Goal: Task Accomplishment & Management: Manage account settings

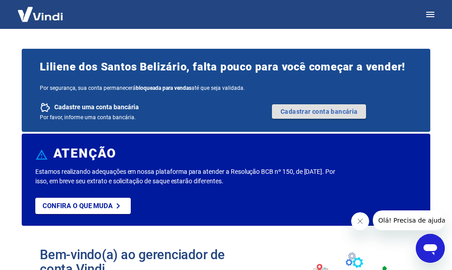
click at [346, 113] on link "Cadastrar conta bancária" at bounding box center [319, 111] width 94 height 14
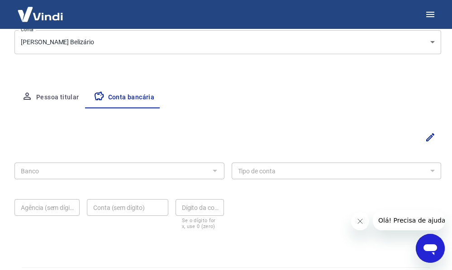
scroll to position [136, 0]
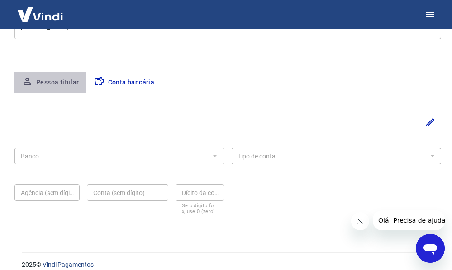
click at [60, 82] on button "Pessoa titular" at bounding box center [50, 83] width 72 height 22
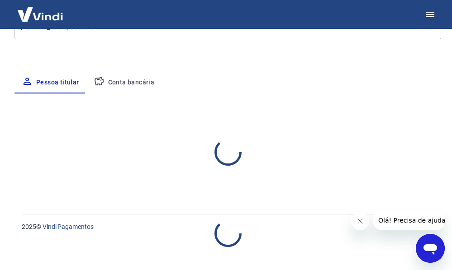
select select "RJ"
select select "business"
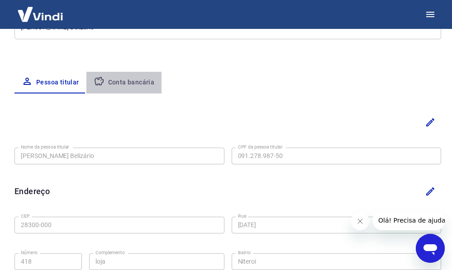
click at [137, 84] on button "Conta bancária" at bounding box center [124, 83] width 76 height 22
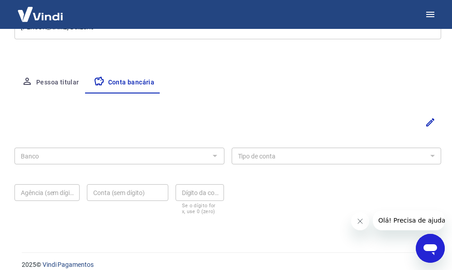
click at [214, 154] on div at bounding box center [214, 156] width 12 height 13
click at [215, 155] on div at bounding box center [214, 156] width 12 height 13
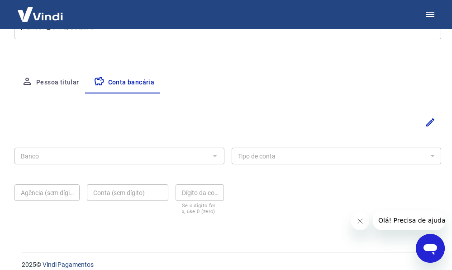
click at [357, 220] on icon "Fechar mensagem da empresa" at bounding box center [359, 221] width 7 height 7
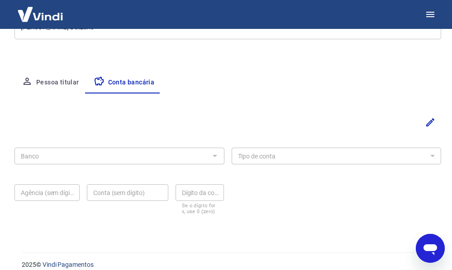
click at [217, 154] on div at bounding box center [214, 156] width 12 height 13
click at [217, 155] on div at bounding box center [214, 156] width 12 height 13
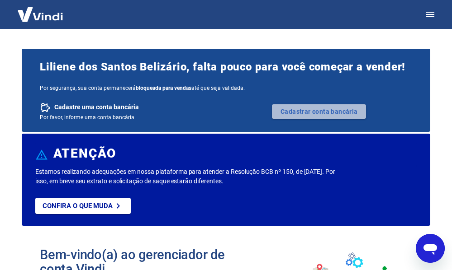
click at [305, 112] on link "Cadastrar conta bancária" at bounding box center [319, 111] width 94 height 14
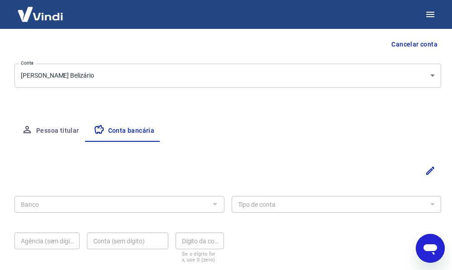
scroll to position [136, 0]
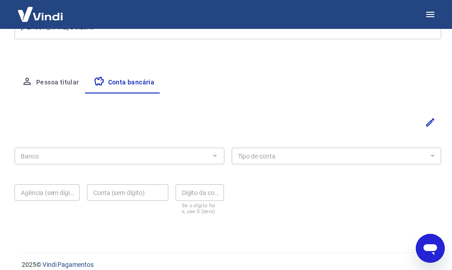
click at [217, 153] on div at bounding box center [214, 156] width 12 height 13
click at [427, 125] on icon "Editar" at bounding box center [430, 122] width 8 height 8
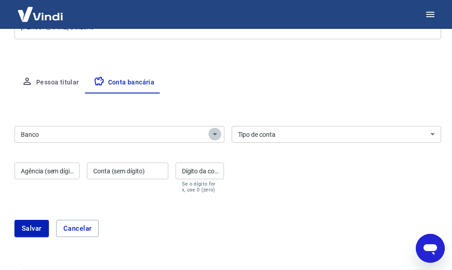
click at [216, 133] on icon "Abrir" at bounding box center [214, 134] width 11 height 11
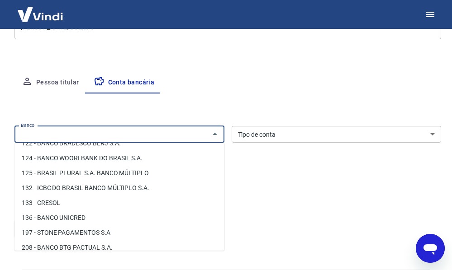
scroll to position [543, 0]
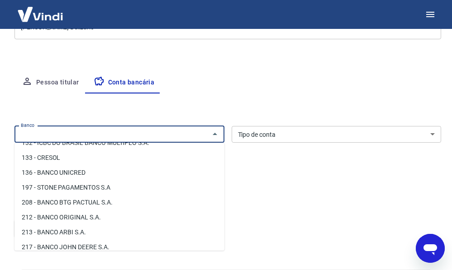
click at [83, 188] on li "197 - STONE PAGAMENTOS S.A" at bounding box center [119, 187] width 210 height 15
type input "197 - STONE PAGAMENTOS S.A"
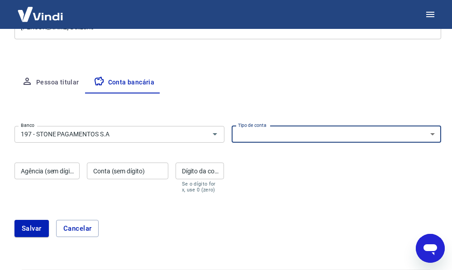
click at [434, 135] on select "Conta Corrente Conta Poupança" at bounding box center [337, 134] width 210 height 17
select select "1"
click at [232, 126] on select "Conta Corrente Conta Poupança" at bounding box center [337, 134] width 210 height 17
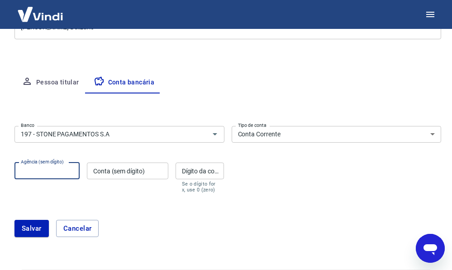
click at [47, 175] on input "Agência (sem dígito)" at bounding box center [46, 171] width 65 height 17
type input "197"
click at [115, 174] on input "Conta (sem dígito)" at bounding box center [127, 171] width 81 height 17
drag, startPoint x: 42, startPoint y: 174, endPoint x: 2, endPoint y: 170, distance: 40.0
click at [2, 135] on html "Meu cadastro / Dados cadastrais Dados cadastrais Cancelar conta Conta Liliene d…" at bounding box center [226, -1] width 452 height 270
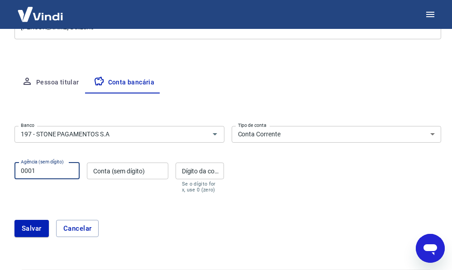
type input "0001"
click at [100, 171] on input "Conta (sem dígito)" at bounding box center [127, 171] width 81 height 17
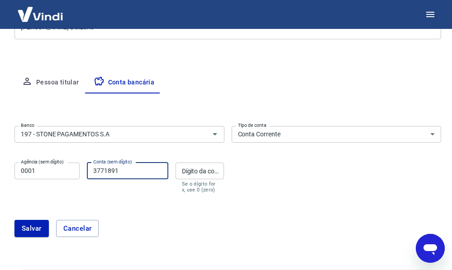
type input "3771891"
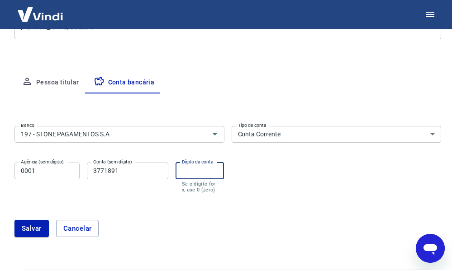
click at [193, 175] on input "Dígito da conta" at bounding box center [199, 171] width 49 height 17
type input "3"
click at [30, 229] on button "Salvar" at bounding box center [31, 228] width 34 height 17
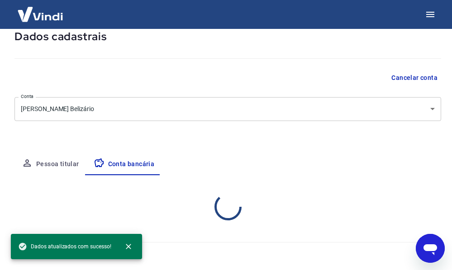
scroll to position [136, 0]
select select "1"
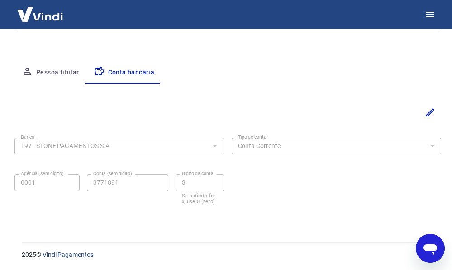
scroll to position [146, 0]
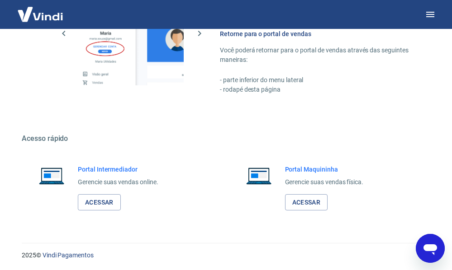
scroll to position [556, 0]
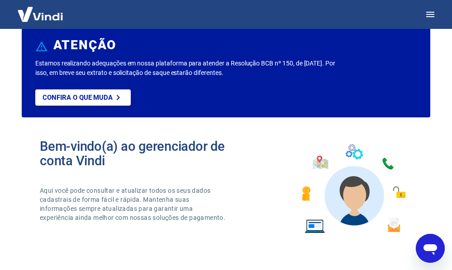
scroll to position [45, 0]
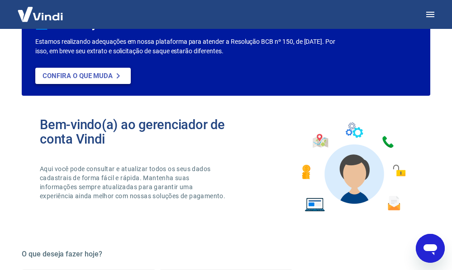
click at [118, 76] on icon at bounding box center [118, 75] width 3 height 5
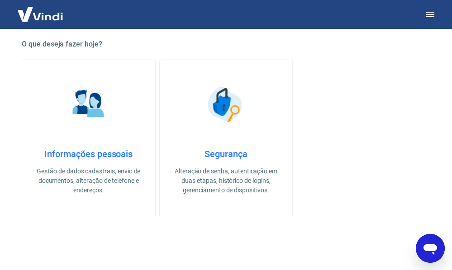
scroll to position [271, 0]
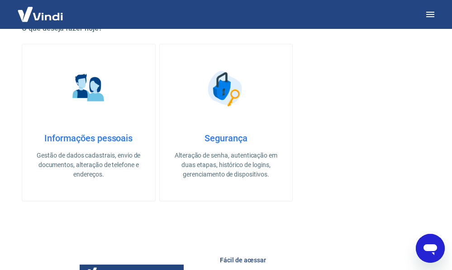
click at [93, 159] on p "Gestão de dados cadastrais, envio de documentos, alteração de telefone e endere…" at bounding box center [89, 165] width 104 height 28
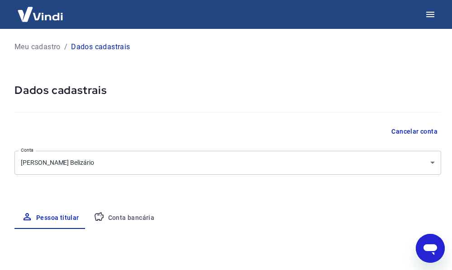
select select "RJ"
select select "business"
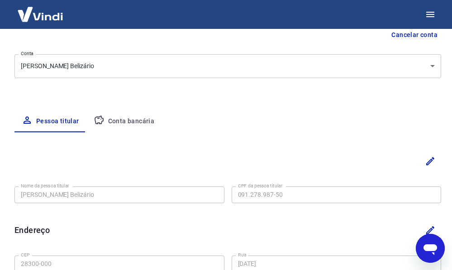
scroll to position [96, 0]
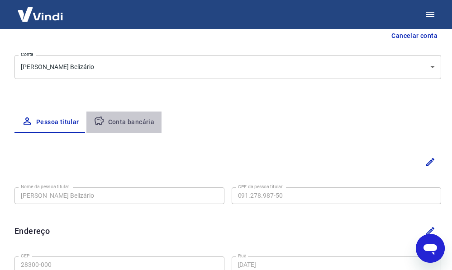
click at [138, 122] on button "Conta bancária" at bounding box center [124, 123] width 76 height 22
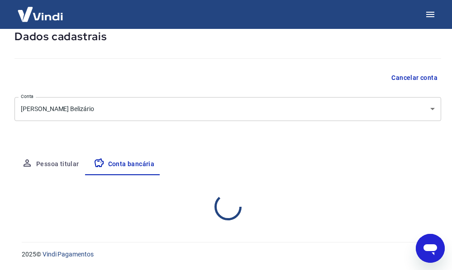
select select "1"
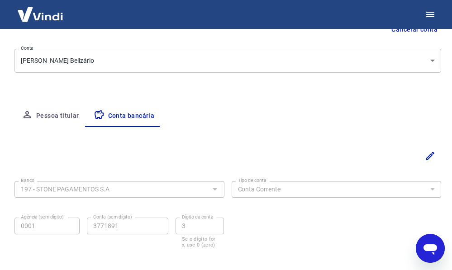
scroll to position [141, 0]
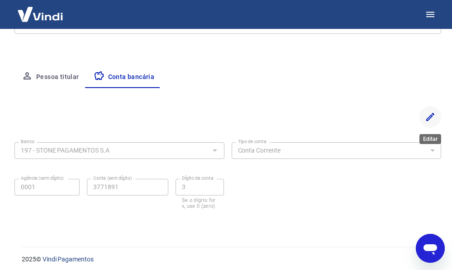
click at [429, 117] on icon "Editar" at bounding box center [430, 117] width 8 height 8
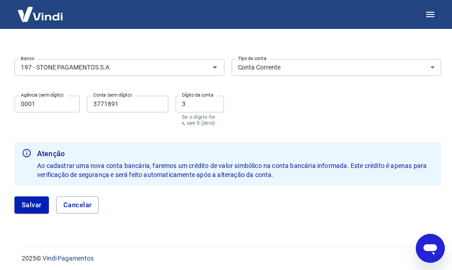
scroll to position [207, 0]
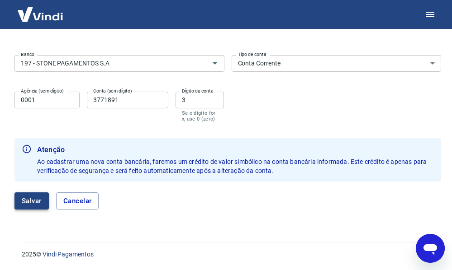
click at [42, 200] on button "Salvar" at bounding box center [31, 201] width 34 height 17
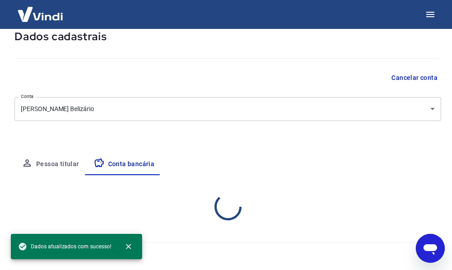
scroll to position [146, 0]
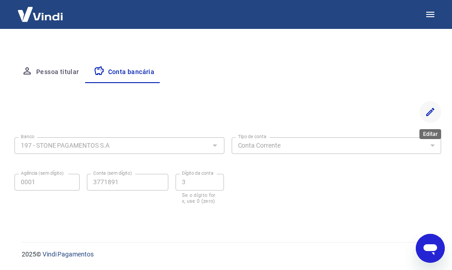
click at [431, 110] on icon "Editar" at bounding box center [430, 112] width 8 height 8
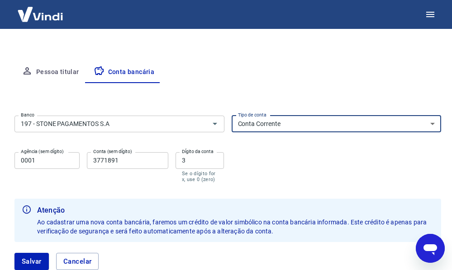
click at [432, 122] on select "Conta Corrente Conta Poupança" at bounding box center [337, 124] width 210 height 17
select select "3"
click at [232, 116] on select "Conta Corrente Conta Poupança" at bounding box center [337, 124] width 210 height 17
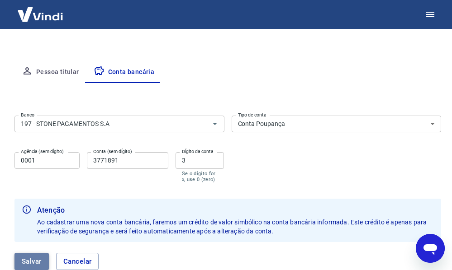
click at [31, 263] on button "Salvar" at bounding box center [31, 261] width 34 height 17
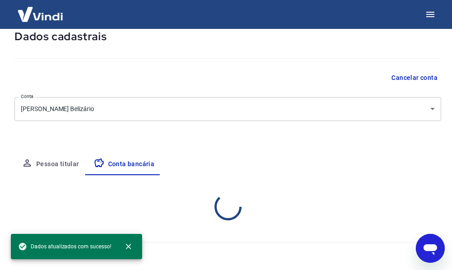
select select "3"
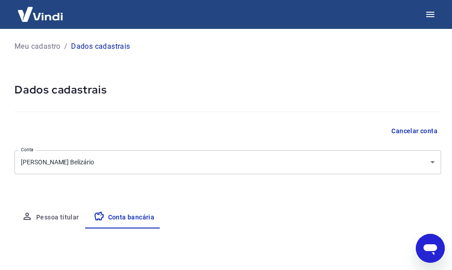
scroll to position [0, 0]
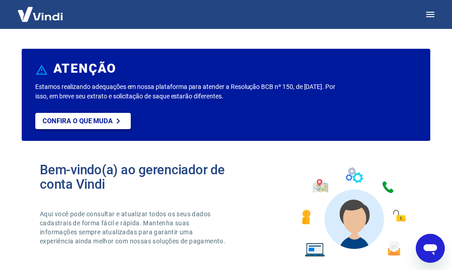
click at [109, 120] on p "Confira o que muda" at bounding box center [78, 121] width 70 height 8
click at [432, 14] on icon "button" at bounding box center [430, 14] width 8 height 5
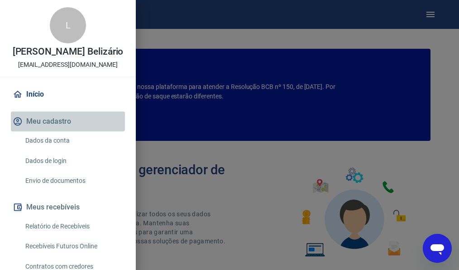
click at [85, 132] on button "Meu cadastro" at bounding box center [68, 122] width 114 height 20
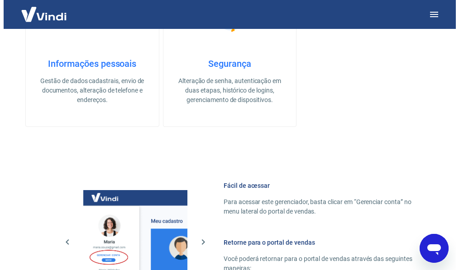
scroll to position [362, 0]
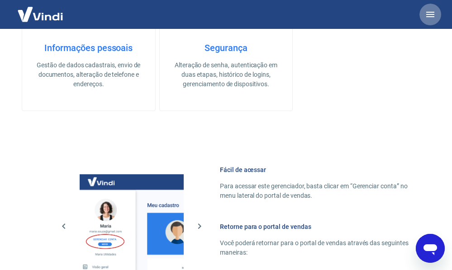
click at [429, 14] on icon "button" at bounding box center [430, 14] width 8 height 5
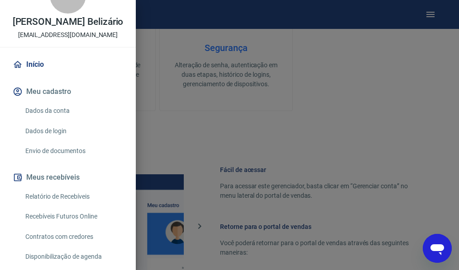
scroll to position [26, 0]
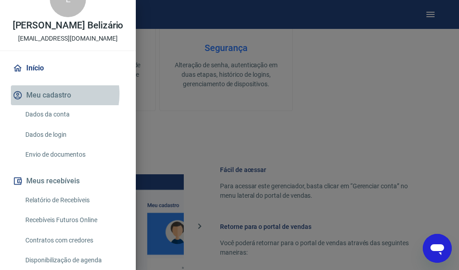
click at [47, 104] on button "Meu cadastro" at bounding box center [68, 95] width 114 height 20
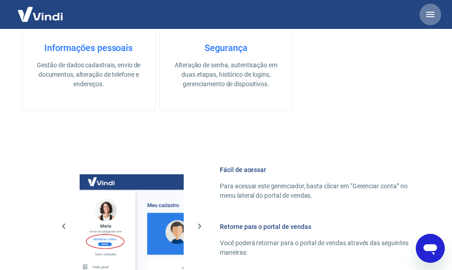
click at [429, 14] on icon "button" at bounding box center [430, 14] width 8 height 5
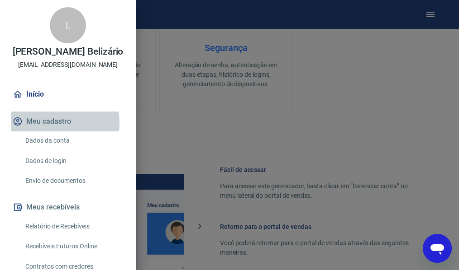
click at [52, 132] on button "Meu cadastro" at bounding box center [68, 122] width 114 height 20
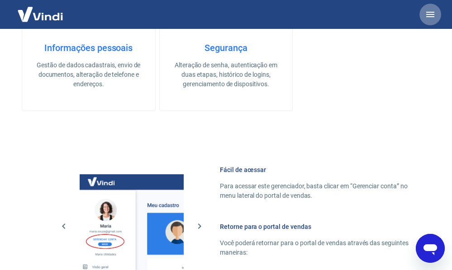
click at [431, 15] on icon "button" at bounding box center [430, 14] width 8 height 5
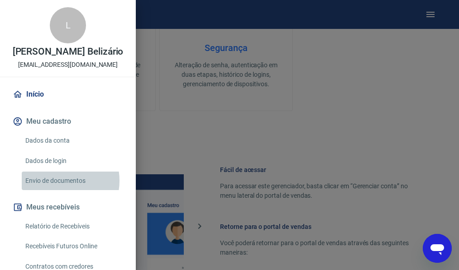
click at [57, 190] on link "Envio de documentos" at bounding box center [73, 181] width 103 height 19
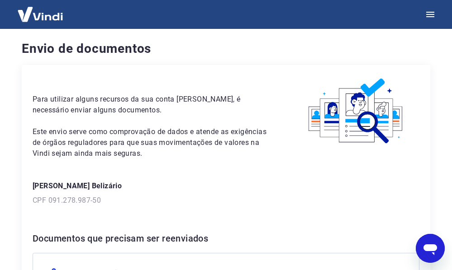
click at [429, 246] on icon "Abrir janela de mensagens" at bounding box center [430, 250] width 14 height 11
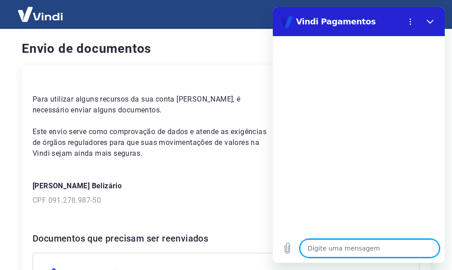
type textarea "b"
type textarea "x"
type textarea "bo"
type textarea "x"
type textarea "bo"
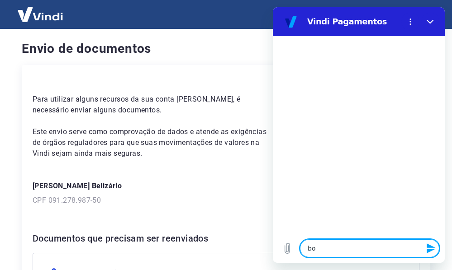
type textarea "x"
type textarea "bo"
type textarea "x"
type textarea "b"
type textarea "x"
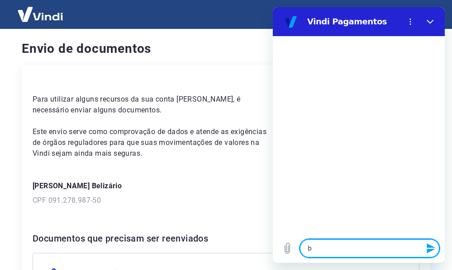
type textarea "x"
type textarea "B"
type textarea "x"
type textarea "Bo"
type textarea "x"
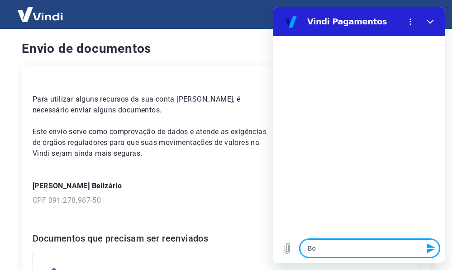
type textarea "Bom"
type textarea "x"
type textarea "Bom"
type textarea "x"
type textarea "Bom d"
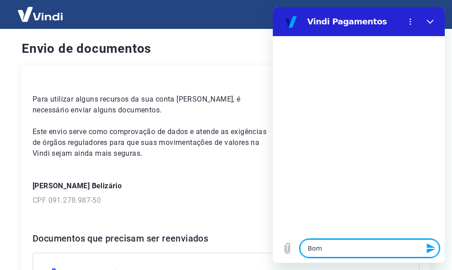
type textarea "x"
type textarea "Bom di"
type textarea "x"
type textarea "Bom dia"
type textarea "x"
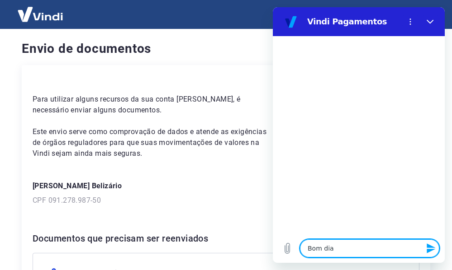
type textarea "Bom dia!"
type textarea "x"
type textarea "Bom dia!"
click at [434, 249] on icon "Enviar mensagem" at bounding box center [431, 248] width 11 height 11
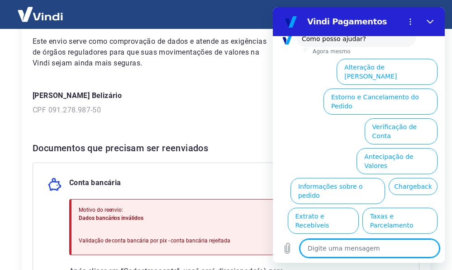
scroll to position [82, 0]
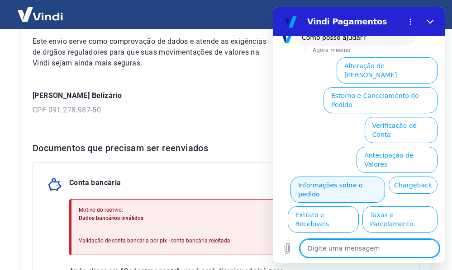
click at [385, 177] on button "Informações sobre o pedido" at bounding box center [337, 190] width 95 height 26
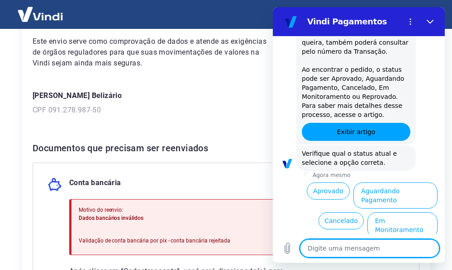
scroll to position [237, 0]
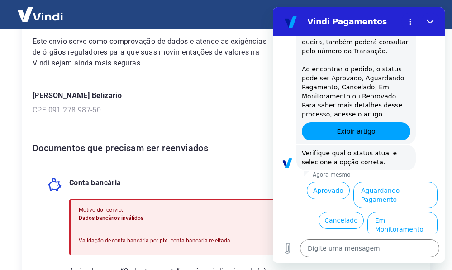
click at [416, 242] on button "Reprovado" at bounding box center [414, 250] width 46 height 17
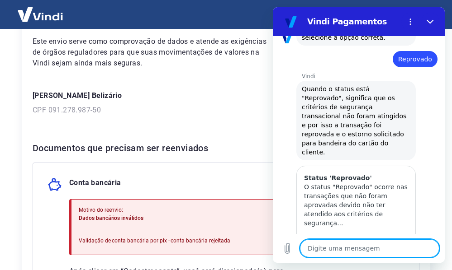
type textarea "x"
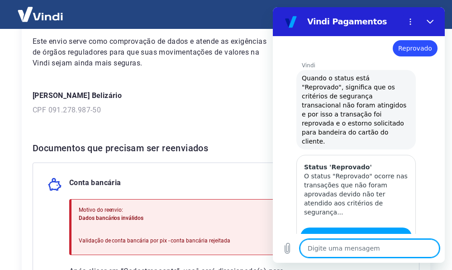
scroll to position [394, 0]
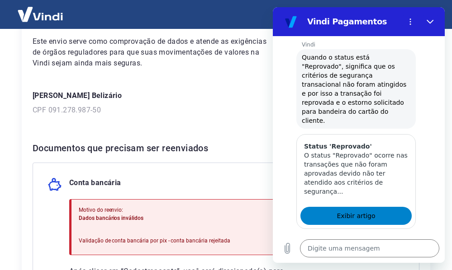
click at [384, 207] on link "Exibir artigo" at bounding box center [355, 216] width 111 height 18
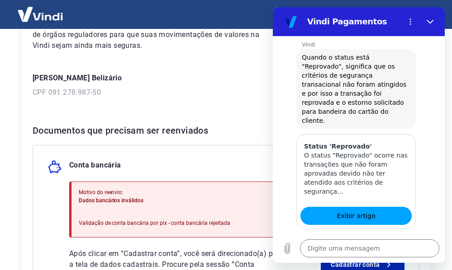
scroll to position [136, 0]
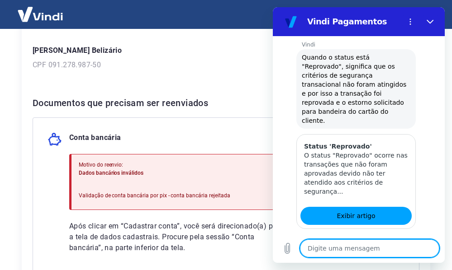
click at [346, 250] on textarea at bounding box center [369, 249] width 139 height 18
type textarea "p"
type textarea "x"
type textarea "po"
type textarea "x"
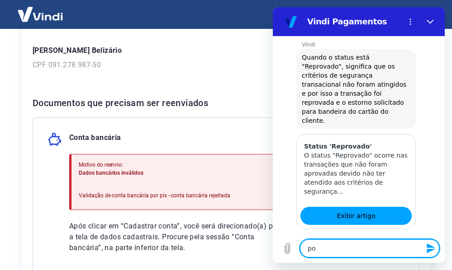
type textarea "pos"
type textarea "x"
type textarea "poss"
type textarea "x"
type textarea "pos"
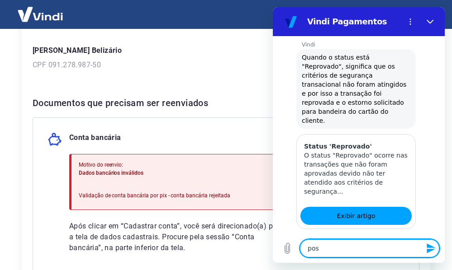
type textarea "x"
type textarea "po"
type textarea "x"
type textarea "p"
type textarea "x"
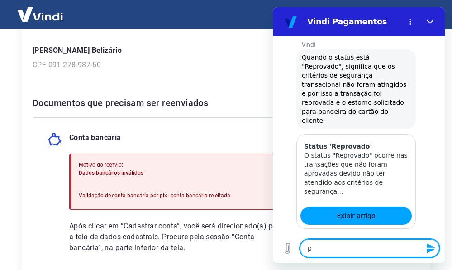
type textarea "x"
type textarea "P"
type textarea "x"
type textarea "Po"
type textarea "x"
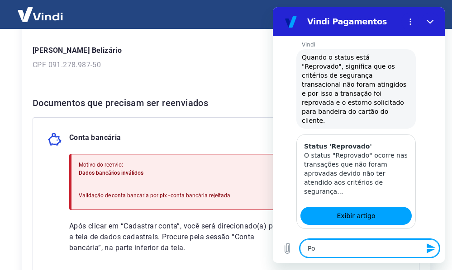
type textarea "Pos"
type textarea "x"
type textarea "Poss"
type textarea "x"
type textarea "Posso"
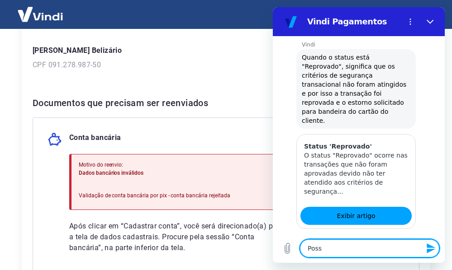
type textarea "x"
type textarea "Posso"
type textarea "x"
type textarea "Posso t"
type textarea "x"
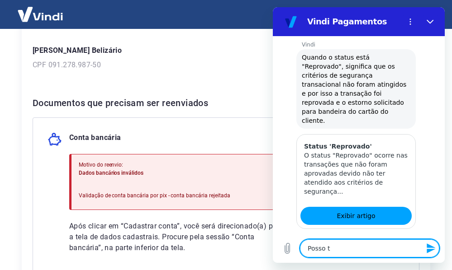
type textarea "Posso te"
type textarea "x"
type textarea "Posso ter"
type textarea "x"
type textarea "Posso ter"
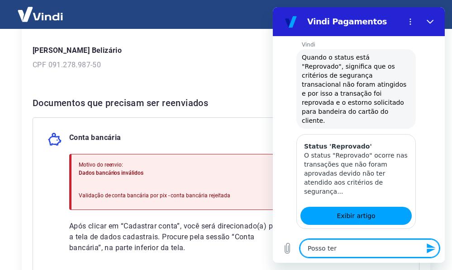
type textarea "x"
type textarea "Posso ter o"
type textarea "x"
type textarea "Posso ter o"
type textarea "x"
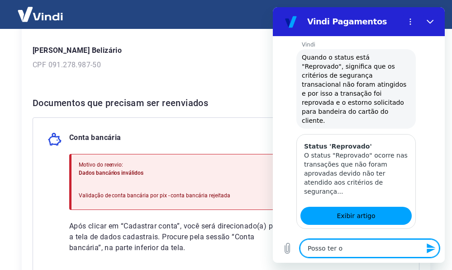
type textarea "Posso ter o c"
type textarea "x"
type textarea "Posso ter o ca"
type textarea "x"
type textarea "Posso ter o cad"
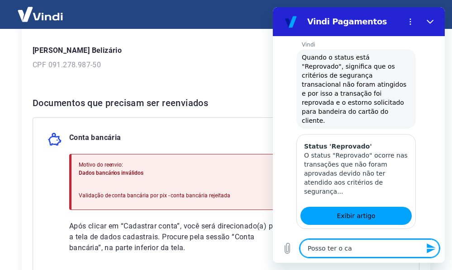
type textarea "x"
type textarea "Posso ter o cada"
type textarea "x"
type textarea "Posso ter o cadas"
type textarea "x"
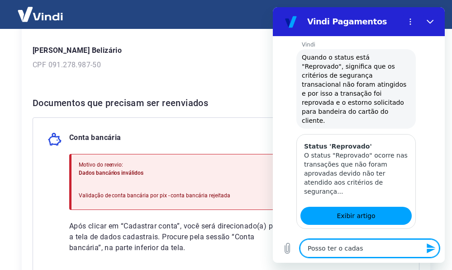
type textarea "Posso ter o cadast"
type textarea "x"
type textarea "Posso ter o cadastr"
type textarea "x"
type textarea "Posso ter o cadastro"
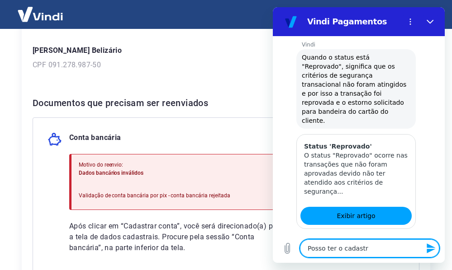
type textarea "x"
type textarea "Posso ter o cadastro"
type textarea "x"
type textarea "Posso ter o cadastro c"
type textarea "x"
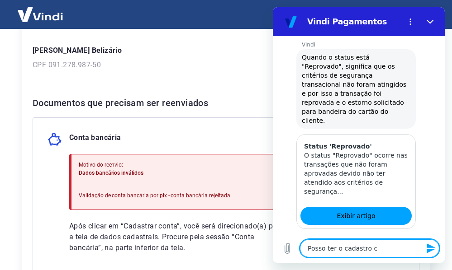
type textarea "Posso ter o cadastro co"
type textarea "x"
type textarea "Posso ter o cadastro com"
type textarea "x"
type textarea "Posso ter o cadastro com"
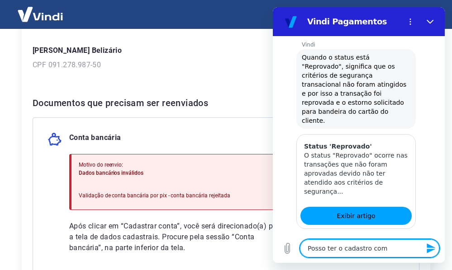
type textarea "x"
type textarea "Posso ter o cadastro com u"
type textarea "x"
type textarea "Posso ter o cadastro com um"
type textarea "x"
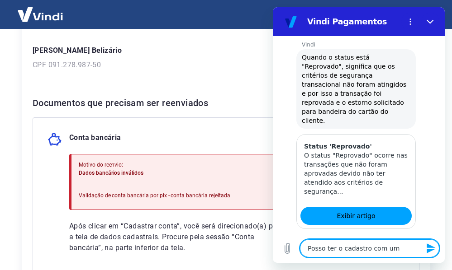
type textarea "Posso ter o cadastro com um"
type textarea "x"
type textarea "Posso ter o cadastro com um n"
type textarea "x"
type textarea "Posso ter o cadastro com um no"
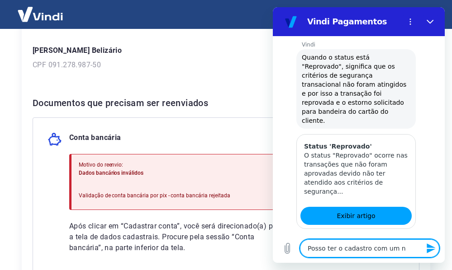
type textarea "x"
type textarea "Posso ter o cadastro com um nom"
type textarea "x"
type textarea "Posso ter o cadastro com um nome"
type textarea "x"
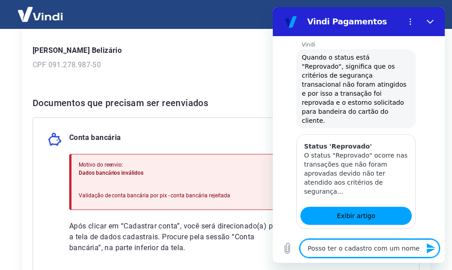
type textarea "Posso ter o cadastro com um nome"
type textarea "x"
type textarea "Posso ter o cadastro com um nome e"
type textarea "x"
type textarea "Posso ter o cadastro com um nome e"
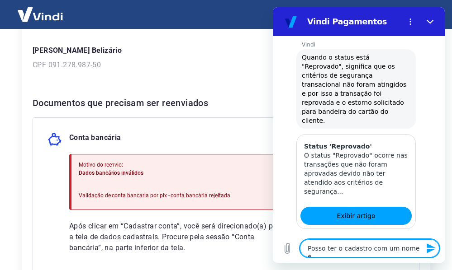
type textarea "x"
type textarea "Posso ter o cadastro com um nome e a"
type textarea "x"
type textarea "Posso ter o cadastro com um nome e a"
type textarea "x"
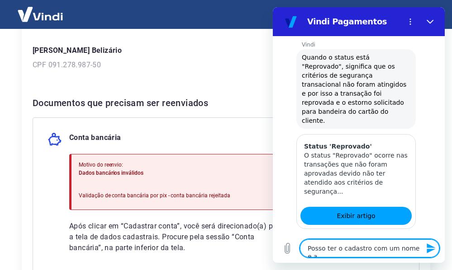
type textarea "Posso ter o cadastro com um nome e a c"
type textarea "x"
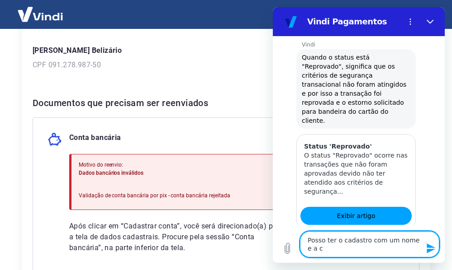
type textarea "Posso ter o cadastro com um nome e a co"
type textarea "x"
type textarea "Posso ter o cadastro com um nome e a con"
type textarea "x"
type textarea "Posso ter o cadastro com um nome e a cont"
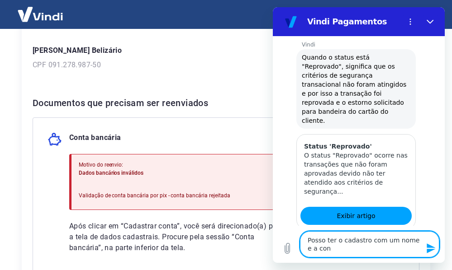
type textarea "x"
type textarea "Posso ter o cadastro com um nome e a conta"
type textarea "x"
type textarea "Posso ter o cadastro com um nome e a conta"
type textarea "x"
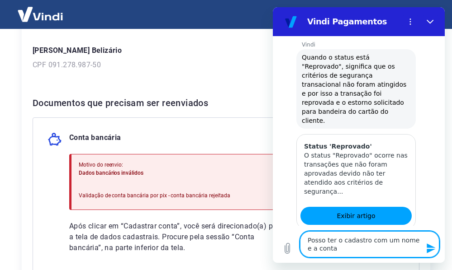
type textarea "Posso ter o cadastro com um nome e a conta b"
type textarea "x"
type textarea "Posso ter o cadastro com um nome e a conta ba"
type textarea "x"
type textarea "Posso ter o cadastro com um nome e a conta ban"
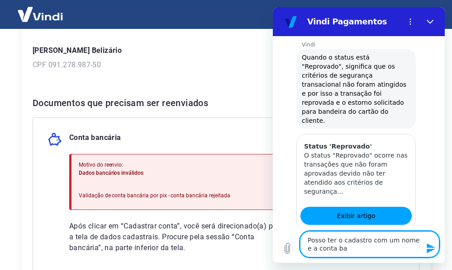
type textarea "x"
type textarea "Posso ter o cadastro com um nome e a conta banc"
type textarea "x"
type textarea "Posso ter o cadastro com um nome e a conta banca"
type textarea "x"
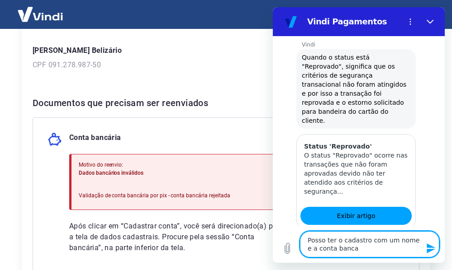
type textarea "Posso ter o cadastro com um nome e a conta bancar"
type textarea "x"
type textarea "Posso ter o cadastro com um nome e a conta bancari"
type textarea "x"
type textarea "Posso ter o cadastro com um nome e a conta bancaria"
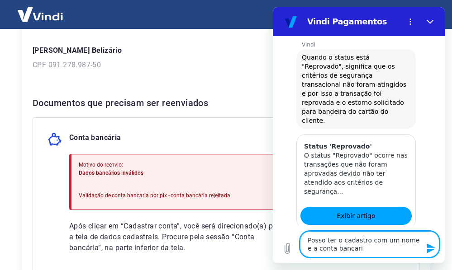
type textarea "x"
type textarea "Posso ter o cadastro com um nome e a conta bancaria"
type textarea "x"
type textarea "Posso ter o cadastro com um nome e a conta bancaria e"
type textarea "x"
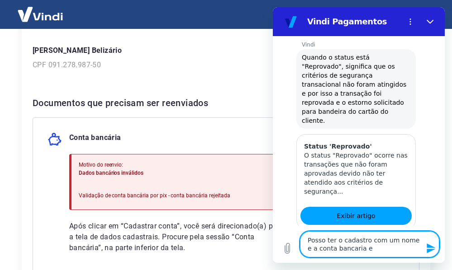
type textarea "Posso ter o cadastro com um nome e a conta bancaria em"
type textarea "x"
type textarea "Posso ter o cadastro com um nome e a conta bancaria em"
type textarea "x"
type textarea "Posso ter o cadastro com um nome e a conta bancaria em m"
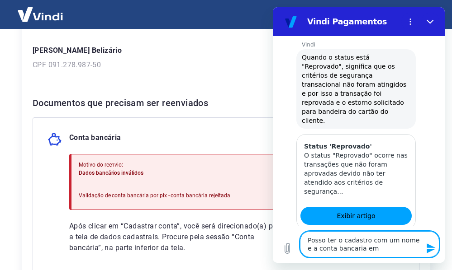
type textarea "x"
type textarea "Posso ter o cadastro com um nome e a conta bancaria em"
type textarea "x"
type textarea "Posso ter o cadastro com um nome e a conta bancaria em"
type textarea "x"
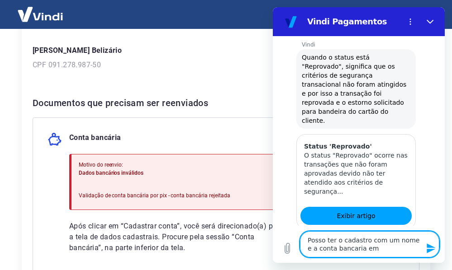
type textarea "Posso ter o cadastro com um nome e a conta bancaria em"
type textarea "x"
type textarea "Posso ter o cadastro com um nome e a conta bancaria em o"
type textarea "x"
type textarea "Posso ter o cadastro com um nome e a conta bancaria em ou"
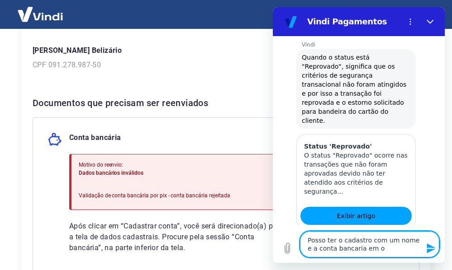
type textarea "x"
type textarea "Posso ter o cadastro com um nome e a conta bancaria em out"
type textarea "x"
type textarea "Posso ter o cadastro com um nome e a conta bancaria em outr"
type textarea "x"
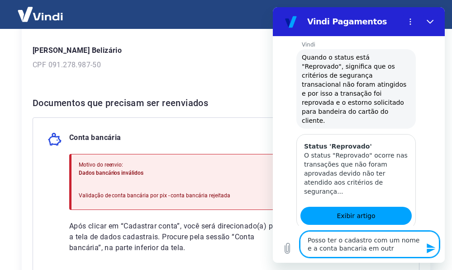
type textarea "Posso ter o cadastro com um nome e a conta bancaria em outro"
type textarea "x"
type textarea "Posso ter o cadastro com um nome e a conta bancaria em outro"
type textarea "x"
type textarea "Posso ter o cadastro com um nome e a conta bancaria em outro n"
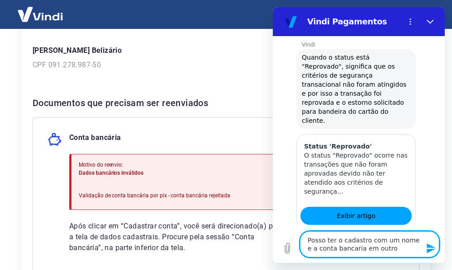
type textarea "x"
type textarea "Posso ter o cadastro com um nome e a conta bancaria em outro no"
type textarea "x"
type textarea "Posso ter o cadastro com um nome e a conta bancaria em outro nom"
type textarea "x"
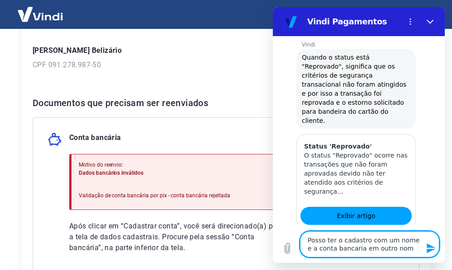
type textarea "Posso ter o cadastro com um nome e a conta bancaria em outro nome"
type textarea "x"
type textarea "Posso ter o cadastro com um nome e a conta bancaria em outro nome?"
type textarea "x"
type textarea "Posso ter o cadastro com um nome e a conta bancaria em outro nome?"
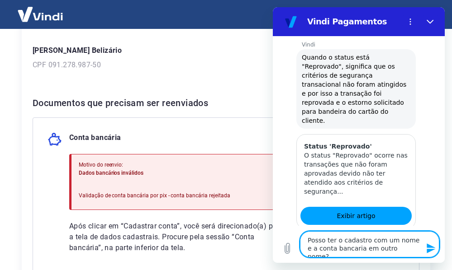
click at [428, 246] on icon "Enviar mensagem" at bounding box center [430, 249] width 9 height 10
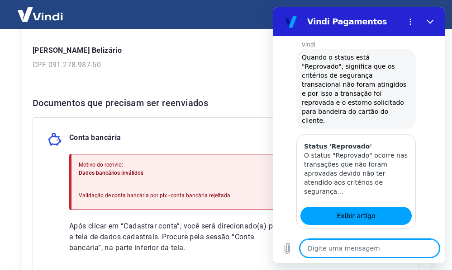
type textarea "x"
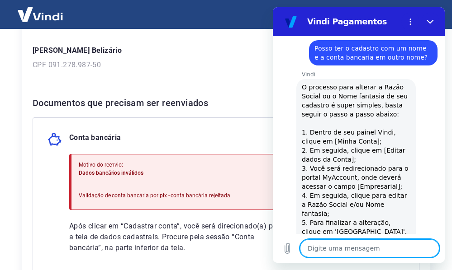
scroll to position [575, 0]
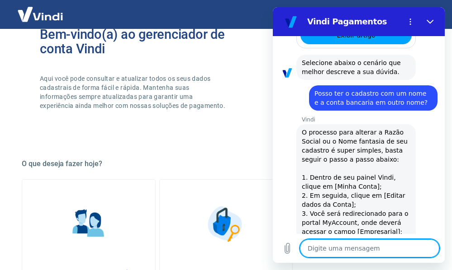
scroll to position [362, 0]
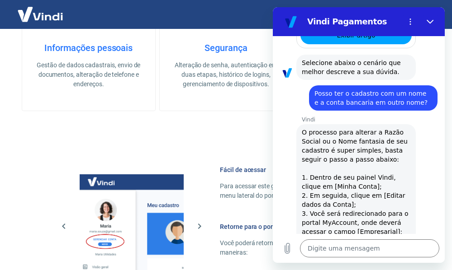
click at [80, 71] on p "Gestão de dados cadastrais, envio de documentos, alteração de telefone e endere…" at bounding box center [89, 75] width 104 height 28
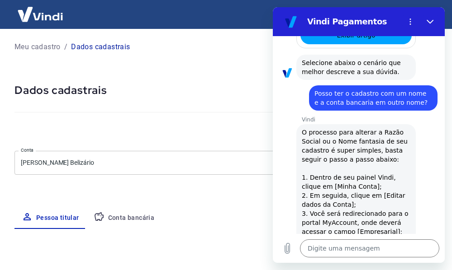
select select "RJ"
select select "business"
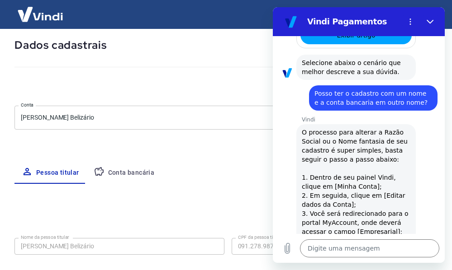
click at [247, 40] on h5 "Dados cadastrais" at bounding box center [227, 45] width 426 height 14
drag, startPoint x: 428, startPoint y: 19, endPoint x: 701, endPoint y: 26, distance: 273.7
click at [428, 19] on icon "Fechar" at bounding box center [429, 21] width 7 height 7
type textarea "x"
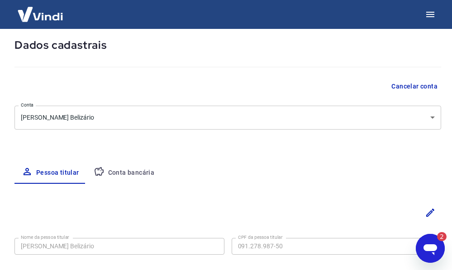
scroll to position [0, 0]
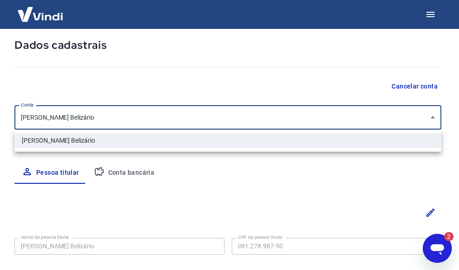
click at [431, 117] on body "Meu cadastro / Dados cadastrais Dados cadastrais Cancelar conta [PERSON_NAME] d…" at bounding box center [229, 90] width 459 height 270
click at [423, 148] on ul "[PERSON_NAME] Belizário" at bounding box center [227, 141] width 426 height 22
click at [430, 212] on div at bounding box center [229, 135] width 459 height 270
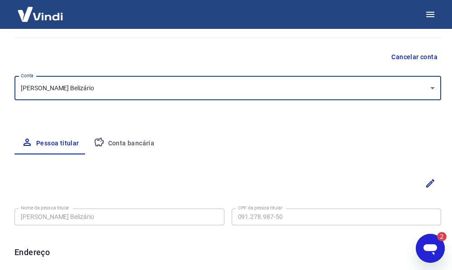
scroll to position [90, 0]
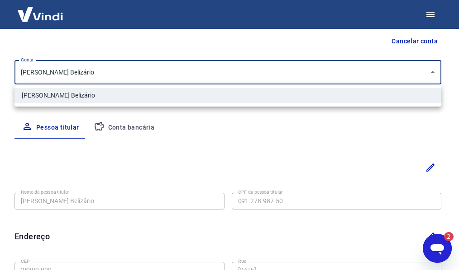
click at [150, 69] on body "Meu cadastro / Dados cadastrais Dados cadastrais Cancelar conta [PERSON_NAME] d…" at bounding box center [229, 45] width 459 height 270
click at [430, 167] on div at bounding box center [229, 135] width 459 height 270
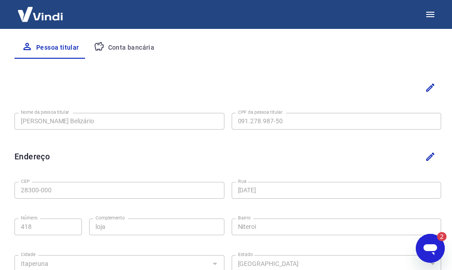
scroll to position [181, 0]
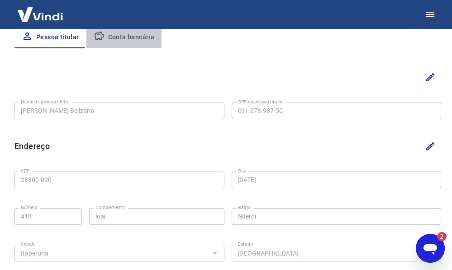
click at [132, 36] on button "Conta bancária" at bounding box center [124, 38] width 76 height 22
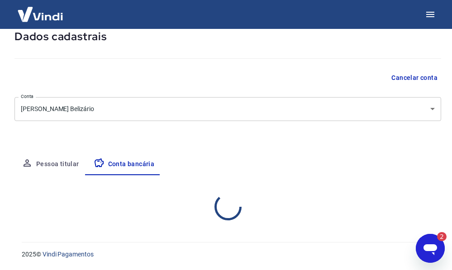
scroll to position [146, 0]
select select "3"
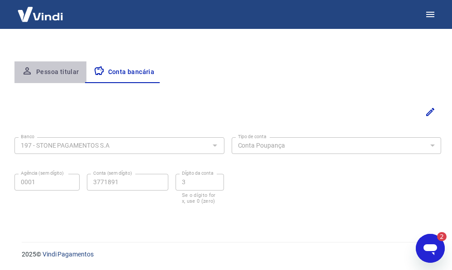
click at [57, 71] on button "Pessoa titular" at bounding box center [50, 73] width 72 height 22
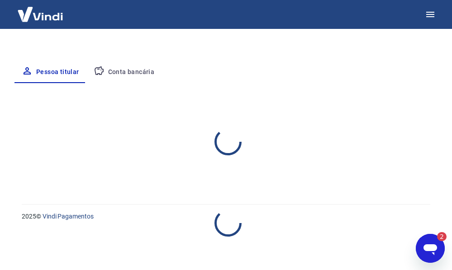
select select "RJ"
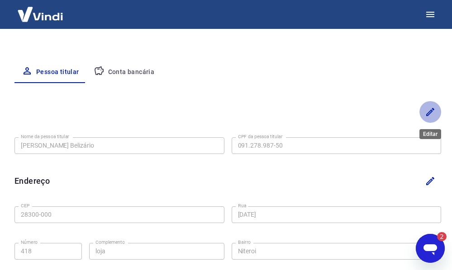
click at [429, 113] on icon "Editar" at bounding box center [430, 112] width 11 height 11
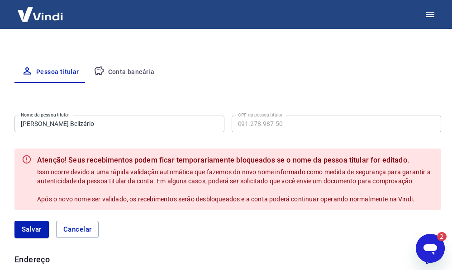
click at [387, 220] on div "[PERSON_NAME]" at bounding box center [227, 229] width 426 height 39
click at [433, 250] on icon "Abrir janela de mensagens, 2 mensagens não lidas" at bounding box center [430, 250] width 14 height 11
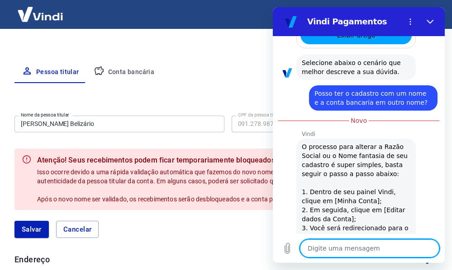
scroll to position [620, 0]
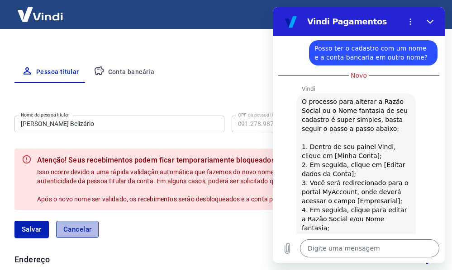
click at [85, 226] on button "Cancelar" at bounding box center [77, 229] width 43 height 17
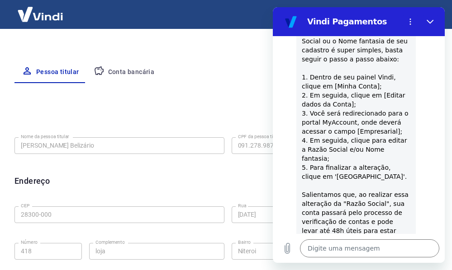
scroll to position [743, 0]
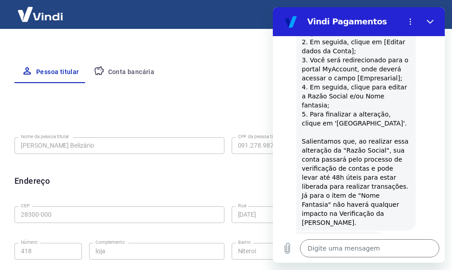
click at [382, 260] on button "Sim" at bounding box center [393, 268] width 26 height 17
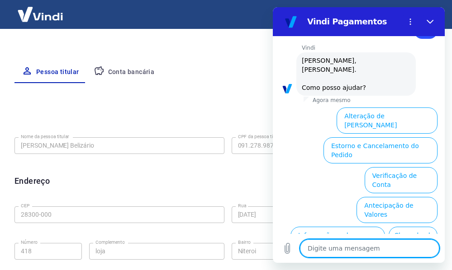
scroll to position [979, 0]
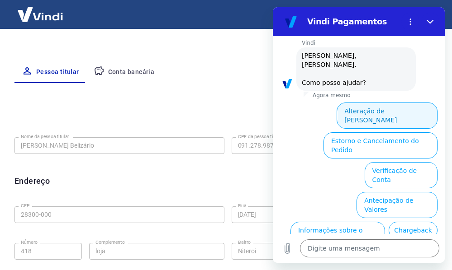
click at [344, 103] on button "Alteração de [PERSON_NAME]" at bounding box center [386, 116] width 101 height 26
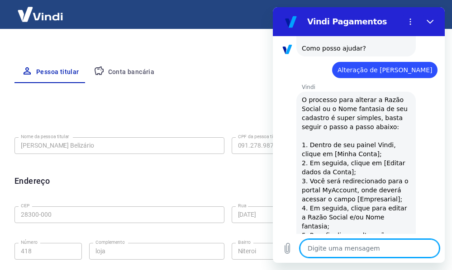
scroll to position [972, 0]
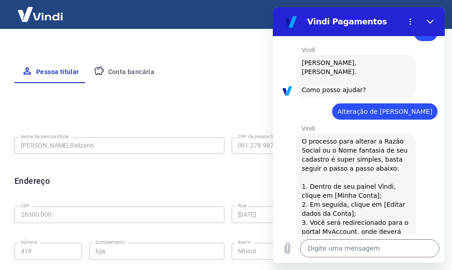
click at [226, 54] on div "Meu cadastro / Dados cadastrais Dados cadastrais Cancelar conta [PERSON_NAME] d…" at bounding box center [228, 145] width 448 height 525
drag, startPoint x: 430, startPoint y: 20, endPoint x: 700, endPoint y: 28, distance: 270.1
click at [430, 20] on icon "Fechar" at bounding box center [429, 21] width 7 height 7
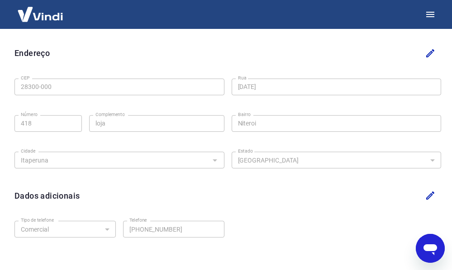
scroll to position [277, 0]
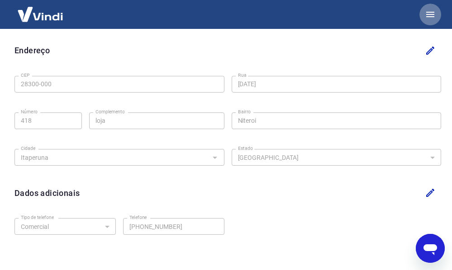
click at [433, 14] on icon "button" at bounding box center [430, 14] width 8 height 5
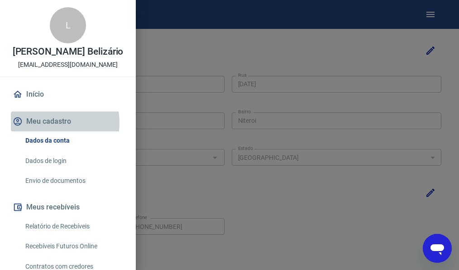
click at [47, 132] on button "Meu cadastro" at bounding box center [68, 122] width 114 height 20
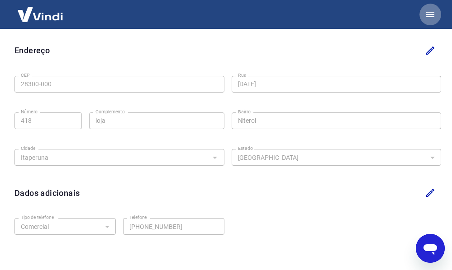
click at [429, 12] on icon "button" at bounding box center [430, 14] width 8 height 5
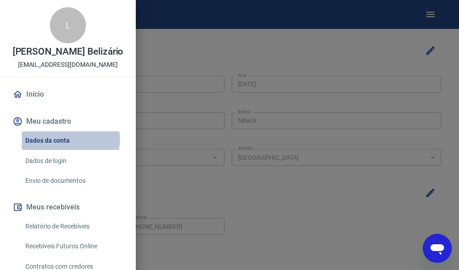
click at [63, 149] on link "Dados da conta" at bounding box center [73, 141] width 103 height 19
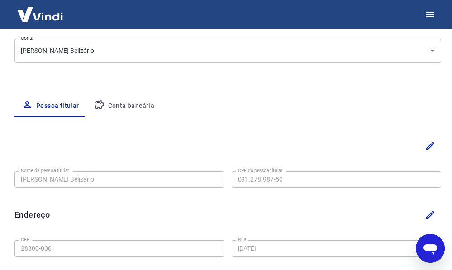
scroll to position [96, 0]
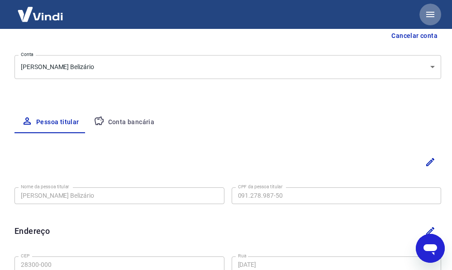
click at [428, 12] on icon "button" at bounding box center [430, 14] width 8 height 5
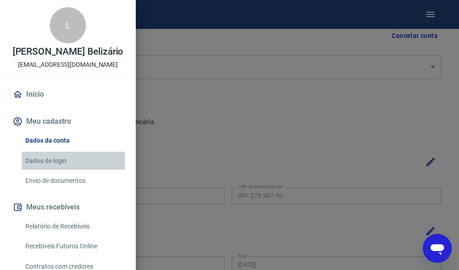
click at [88, 170] on link "Dados de login" at bounding box center [73, 161] width 103 height 19
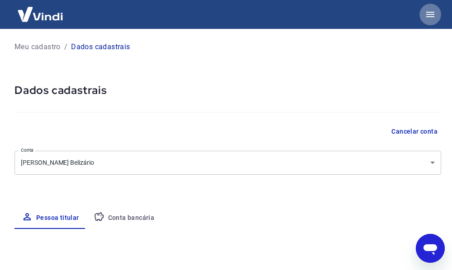
click at [429, 14] on icon "button" at bounding box center [430, 14] width 8 height 5
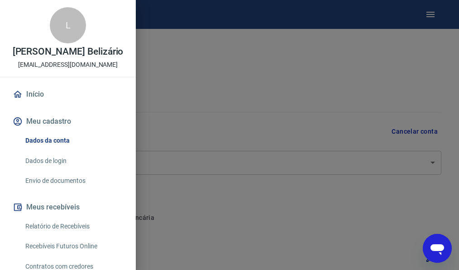
scroll to position [45, 0]
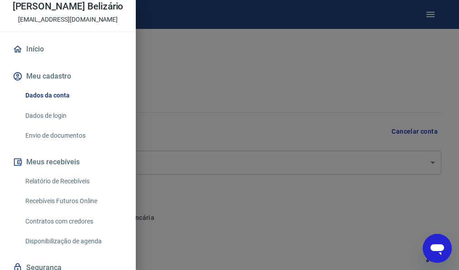
click at [74, 191] on link "Relatório de Recebíveis" at bounding box center [73, 181] width 103 height 19
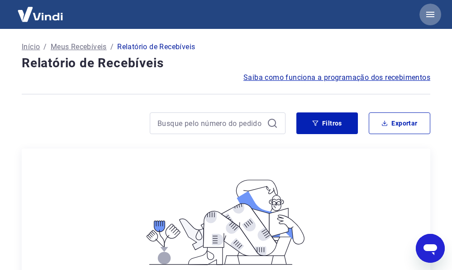
click at [429, 15] on icon "button" at bounding box center [430, 14] width 11 height 11
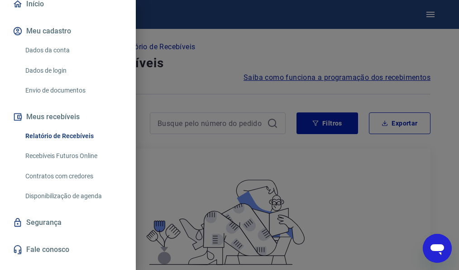
scroll to position [117, 0]
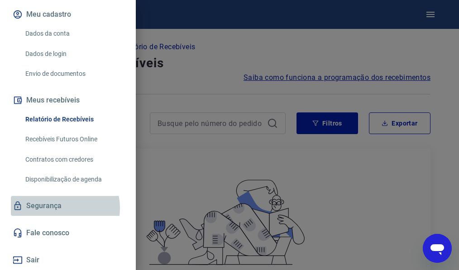
click at [56, 208] on link "Segurança" at bounding box center [68, 206] width 114 height 20
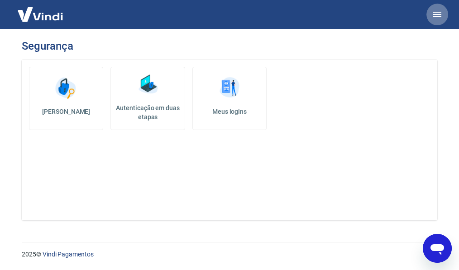
click at [437, 14] on icon "button" at bounding box center [437, 14] width 8 height 5
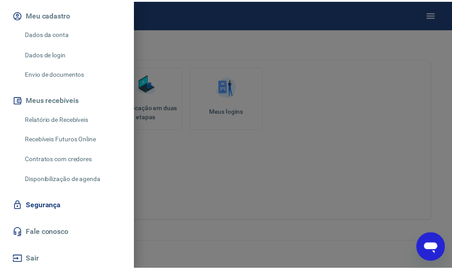
scroll to position [117, 0]
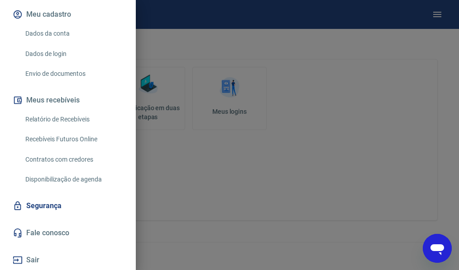
click at [38, 233] on link "Fale conosco" at bounding box center [68, 233] width 114 height 20
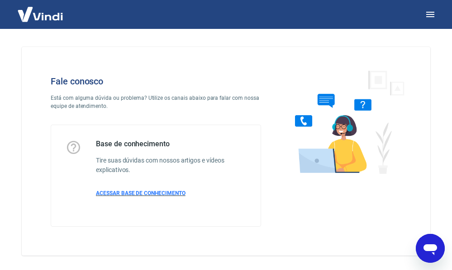
click at [145, 193] on span "ACESSAR BASE DE CONHECIMENTO" at bounding box center [141, 193] width 90 height 6
click at [178, 194] on span "ACESSAR BASE DE CONHECIMENTO" at bounding box center [141, 193] width 90 height 6
